Goal: Find specific page/section: Find specific page/section

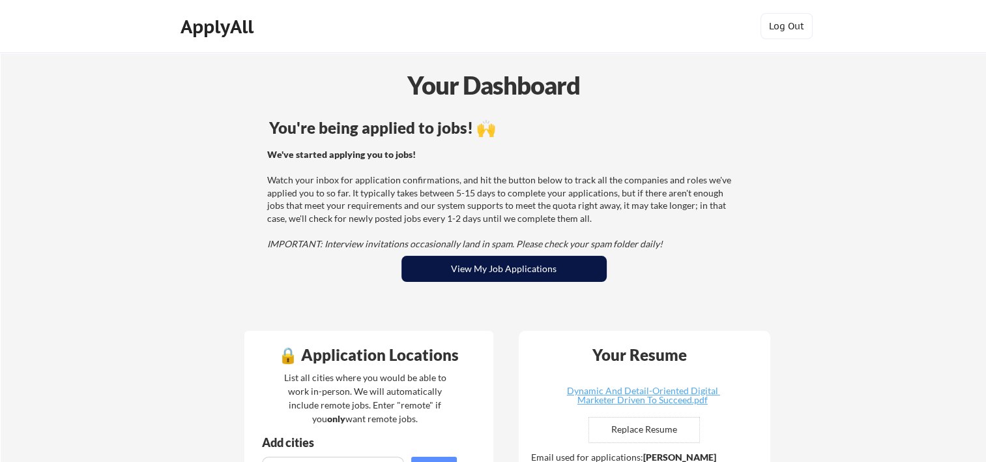
click at [501, 271] on button "View My Job Applications" at bounding box center [504, 269] width 205 height 26
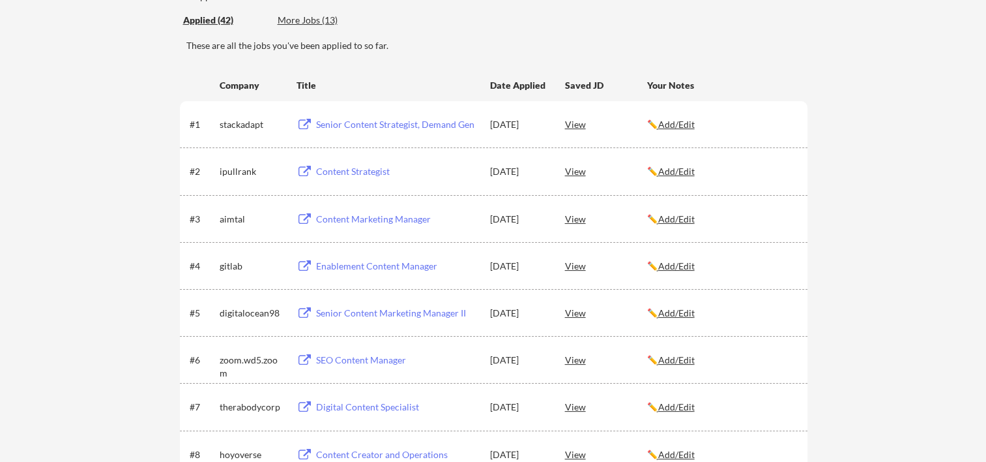
scroll to position [173, 0]
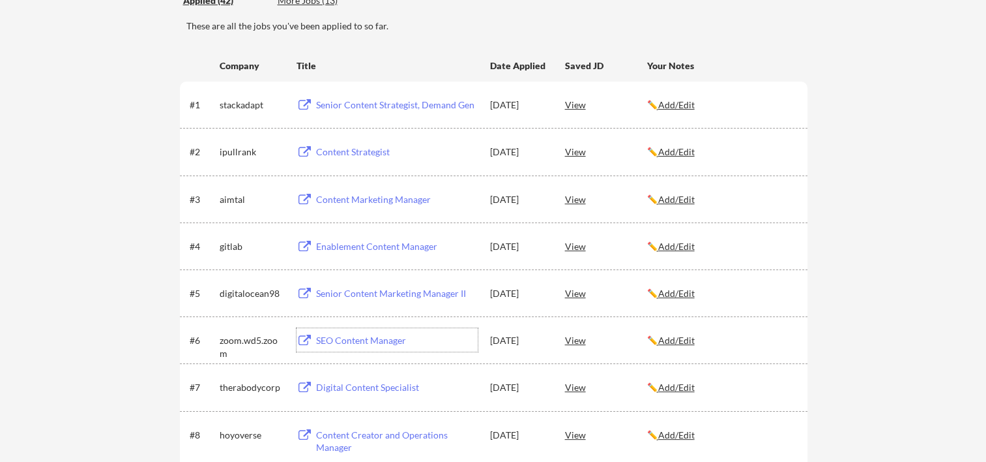
click at [381, 336] on div "SEO Content Manager" at bounding box center [397, 340] width 162 height 13
click at [374, 297] on div "Senior Content Marketing Manager II" at bounding box center [397, 293] width 162 height 13
click at [337, 246] on div "Enablement Content Manager" at bounding box center [397, 246] width 162 height 13
click at [365, 198] on div "Content Marketing Manager" at bounding box center [397, 199] width 162 height 13
click at [361, 149] on div "Content Strategist" at bounding box center [397, 151] width 162 height 13
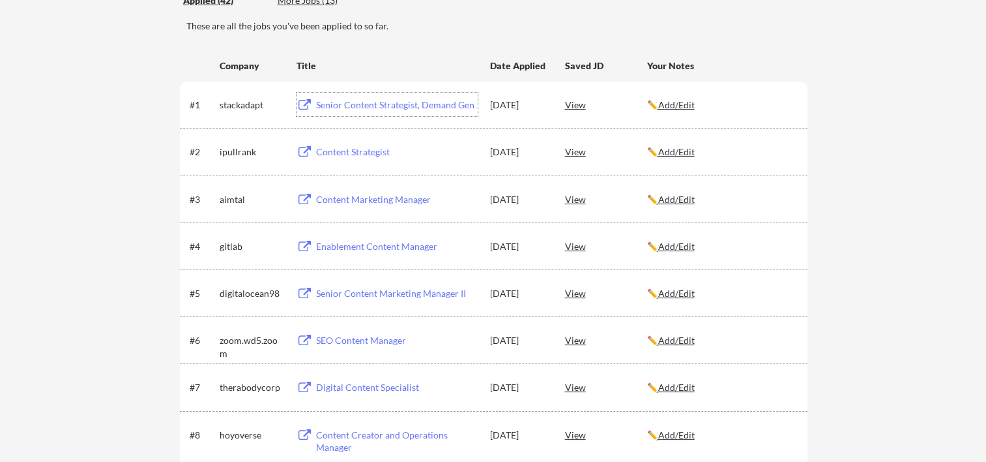
click at [344, 102] on div "Senior Content Strategist, Demand Gen" at bounding box center [397, 104] width 162 height 13
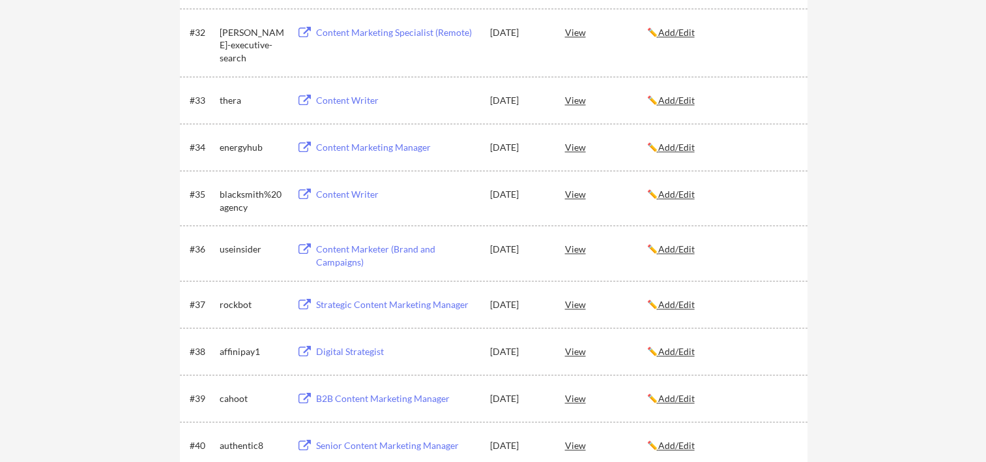
scroll to position [1820, 0]
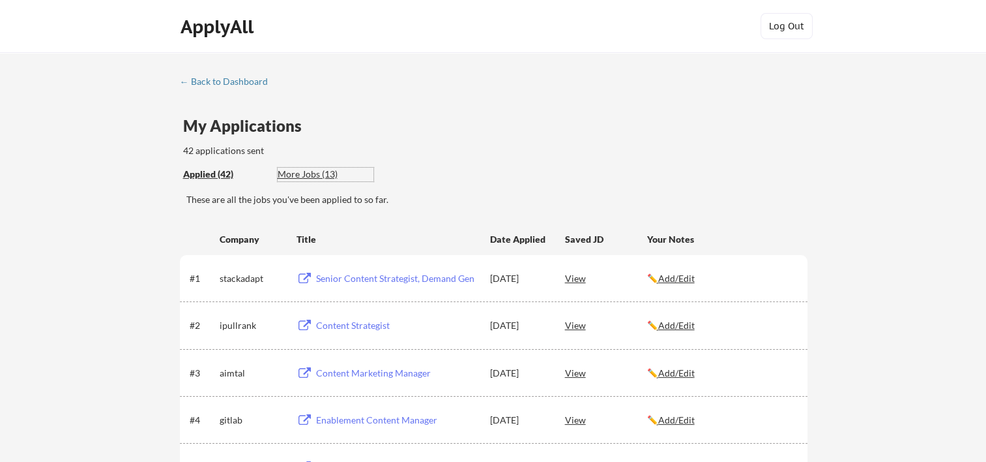
click at [309, 170] on div "More Jobs (13)" at bounding box center [326, 174] width 96 height 13
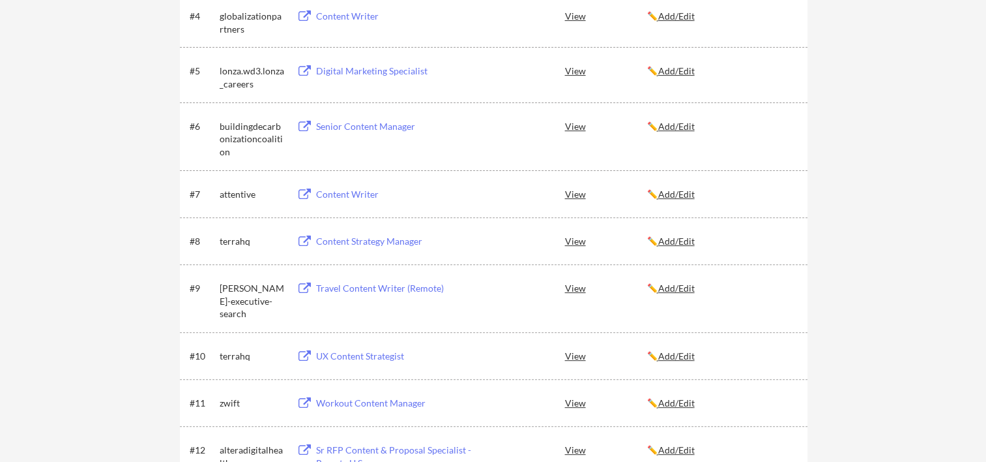
scroll to position [522, 0]
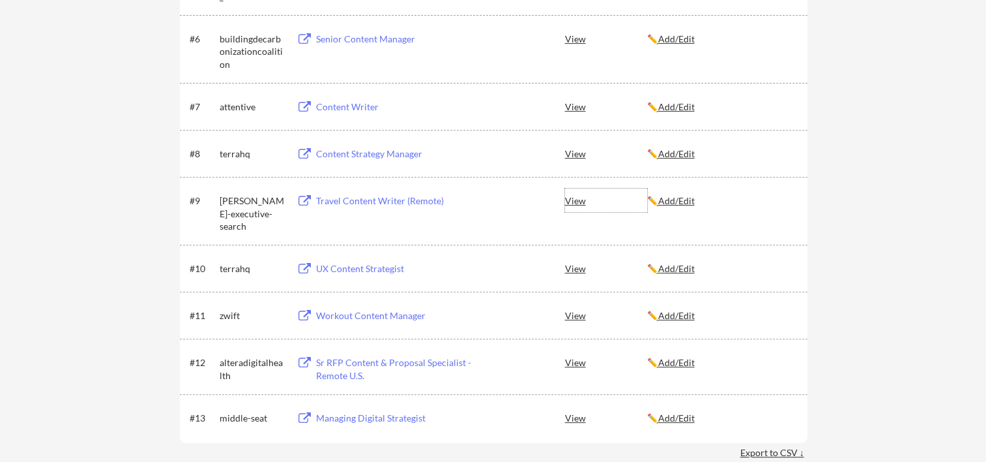
click at [576, 203] on div "View" at bounding box center [606, 199] width 82 height 23
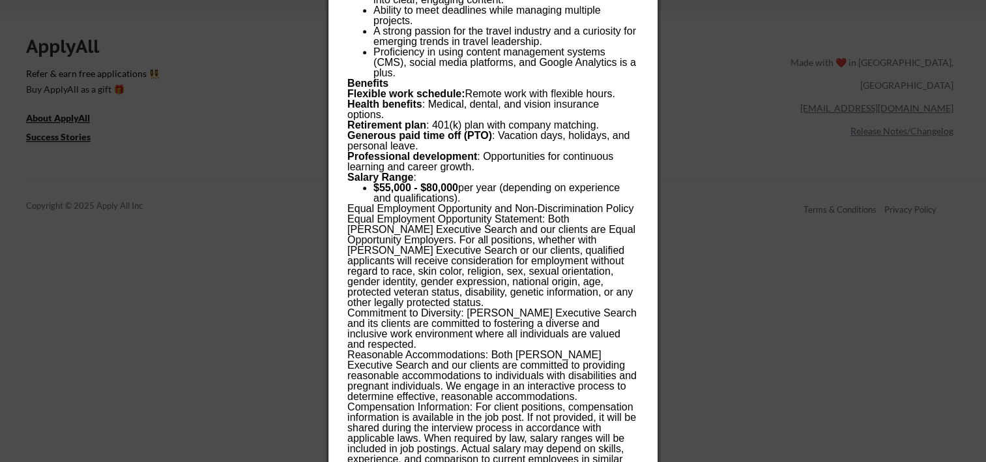
scroll to position [1043, 0]
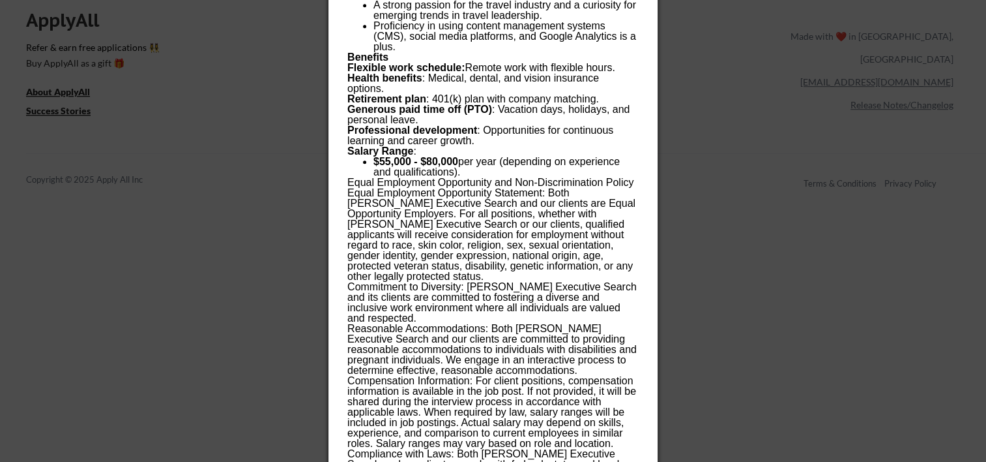
click at [744, 166] on div at bounding box center [493, 231] width 986 height 462
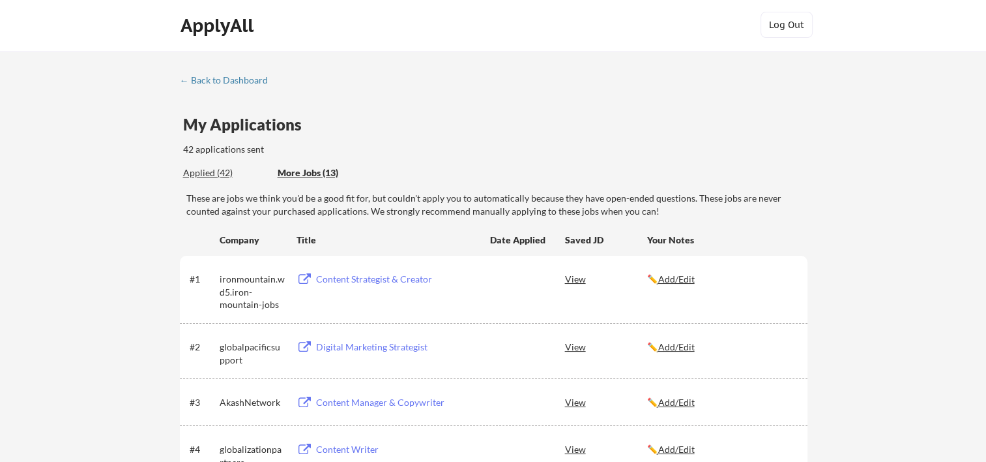
scroll to position [0, 0]
click at [193, 174] on div "Applied (42)" at bounding box center [225, 174] width 85 height 13
